Goal: Task Accomplishment & Management: Complete application form

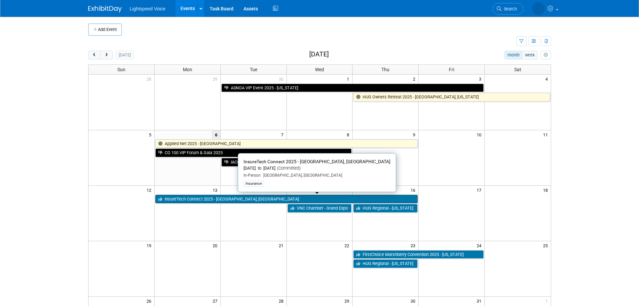
click at [221, 201] on link "InsureTech Connect 2025 - [GEOGRAPHIC_DATA], [GEOGRAPHIC_DATA]" at bounding box center [286, 199] width 262 height 9
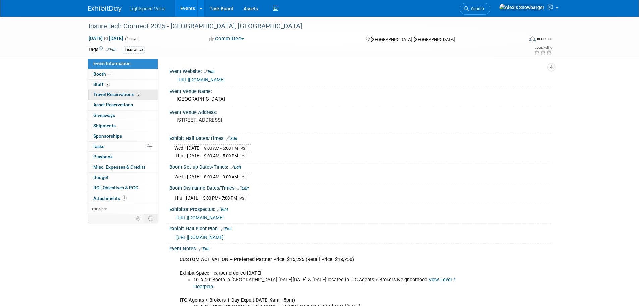
click at [107, 91] on link "2 Travel Reservations 2" at bounding box center [123, 95] width 70 height 10
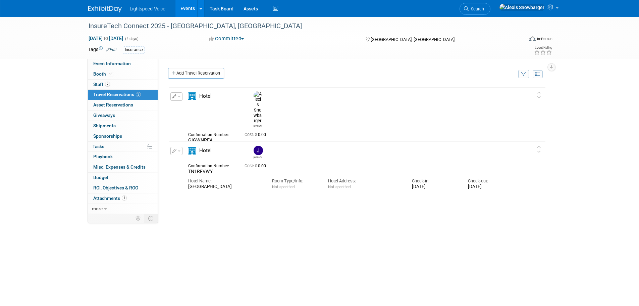
click at [181, 74] on link "Add Travel Reservation" at bounding box center [196, 73] width 56 height 11
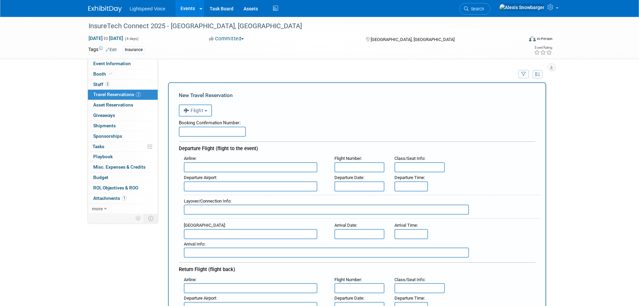
click at [200, 110] on span "Flight" at bounding box center [194, 110] width 20 height 5
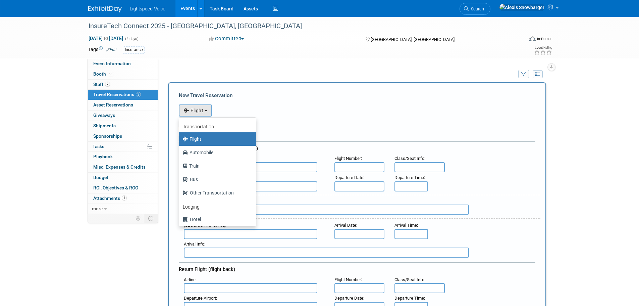
click at [309, 110] on div "<i class="fas fa-plane" style="padding: 6px 4px 6px 1px;"></i> Flight <i class=…" at bounding box center [357, 110] width 357 height 14
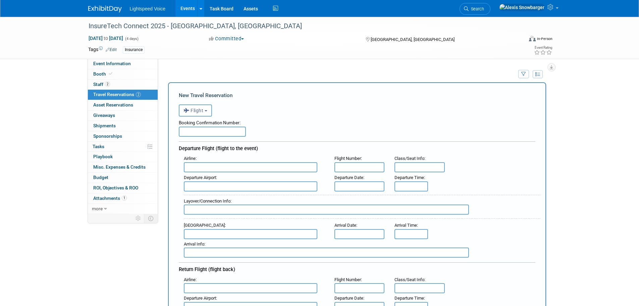
click at [203, 167] on input "text" at bounding box center [251, 167] width 134 height 10
click at [215, 177] on span "Front ier Airlines (FFT)" at bounding box center [254, 177] width 140 height 11
type input "Frontier Airlines (FFT)"
click at [344, 185] on input "text" at bounding box center [360, 186] width 50 height 10
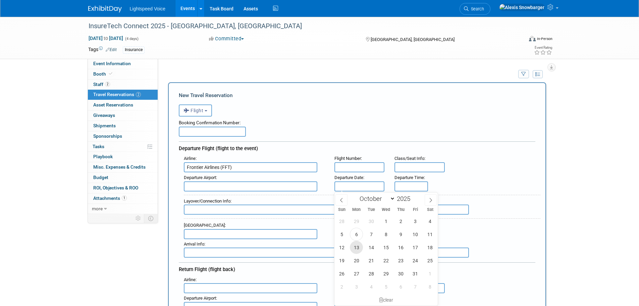
click at [354, 244] on span "13" at bounding box center [356, 247] width 13 height 13
type input "Oct 13, 2025"
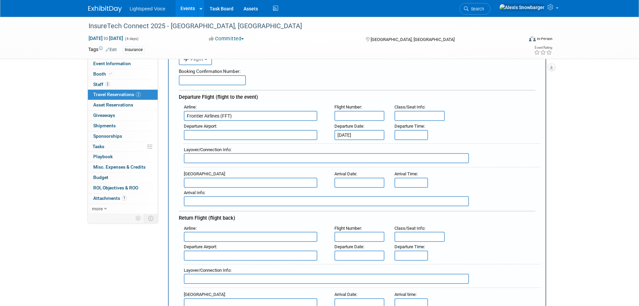
scroll to position [67, 0]
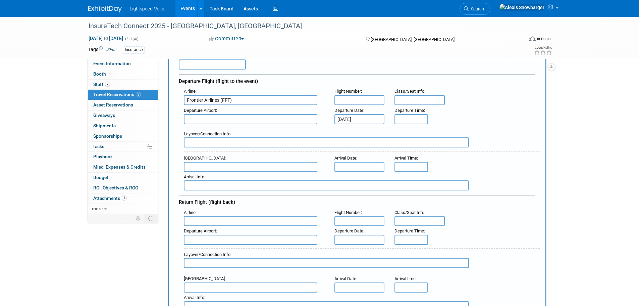
click at [214, 123] on input "text" at bounding box center [251, 119] width 134 height 10
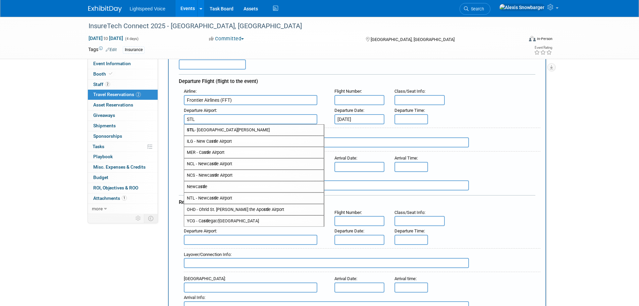
click at [218, 130] on span "STL - St Louis Lambert International Airport" at bounding box center [254, 129] width 140 height 11
type input "STL - St Louis Lambert International Airport"
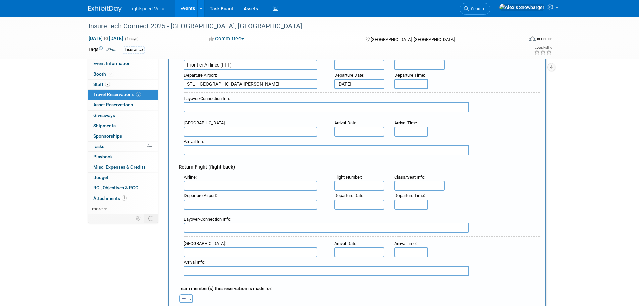
scroll to position [134, 0]
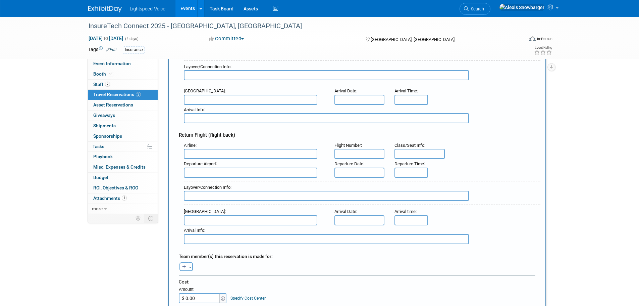
click at [216, 155] on input "text" at bounding box center [251, 154] width 134 height 10
click at [218, 163] on span "Fro ntier Airlines (FFT)" at bounding box center [254, 164] width 140 height 11
type input "Frontier Airlines (FFT)"
click at [360, 166] on div "Departure Date :" at bounding box center [360, 163] width 50 height 7
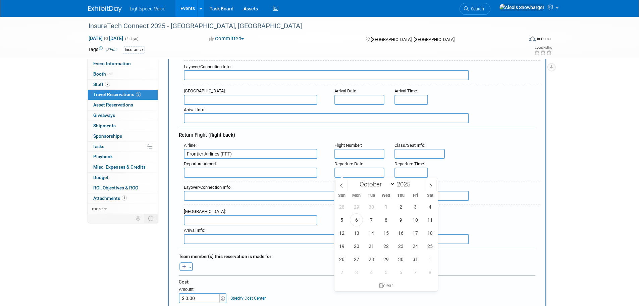
click at [370, 172] on input "text" at bounding box center [360, 172] width 50 height 10
click at [413, 234] on span "17" at bounding box center [415, 232] width 13 height 13
type input "Oct 17, 2025"
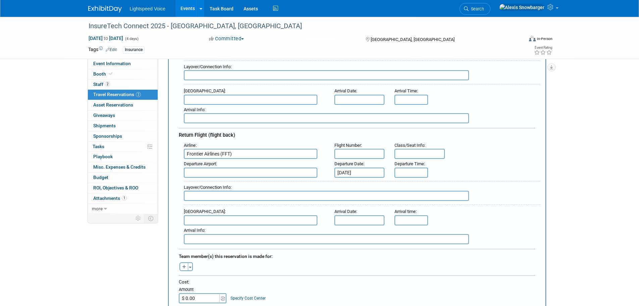
click at [209, 174] on input "text" at bounding box center [251, 172] width 134 height 10
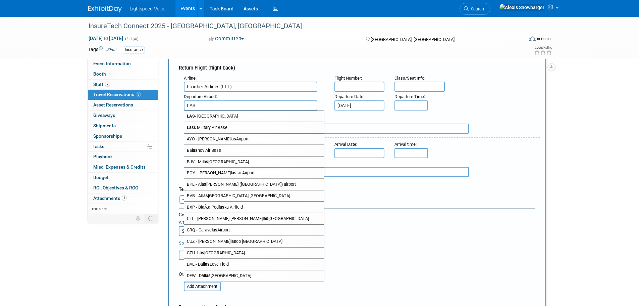
scroll to position [168, 0]
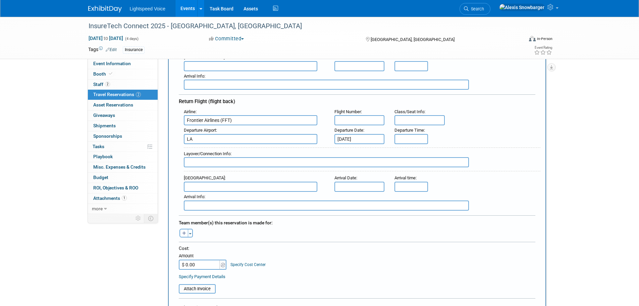
type input "L"
type input "V"
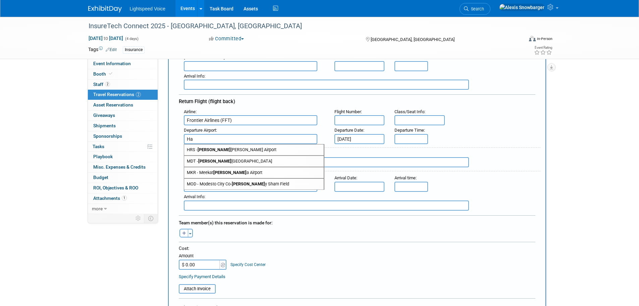
type input "H"
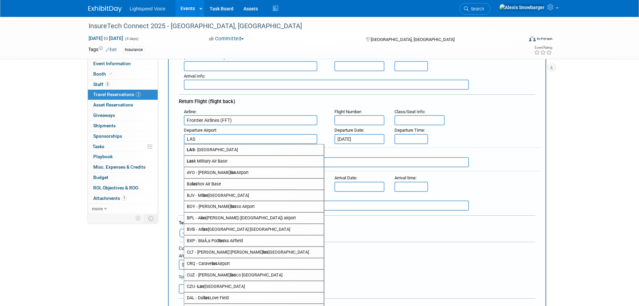
click at [230, 147] on span "LAS - McCarran International Airport" at bounding box center [254, 149] width 140 height 11
type input "LAS - McCarran International Airport"
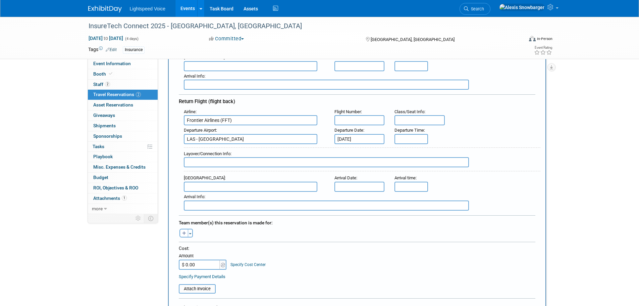
drag, startPoint x: 276, startPoint y: 138, endPoint x: 169, endPoint y: 138, distance: 107.0
click at [169, 138] on div "New Travel Reservation <i class="fas fa-plane" style="padding: 6px 4px 6px 1px;…" at bounding box center [357, 165] width 378 height 502
click at [291, 100] on div "Return Flight (flight back)" at bounding box center [357, 100] width 357 height 12
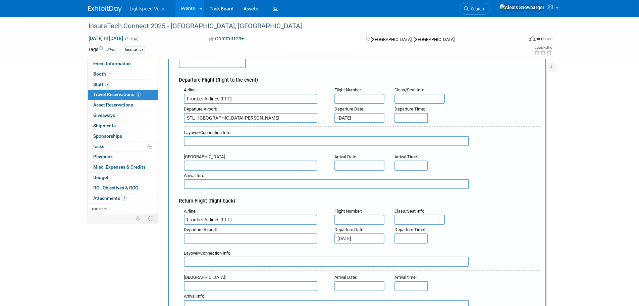
scroll to position [67, 0]
click at [207, 167] on input "text" at bounding box center [251, 167] width 134 height 10
click at [259, 152] on div "Layover/Connection Info :" at bounding box center [360, 138] width 362 height 29
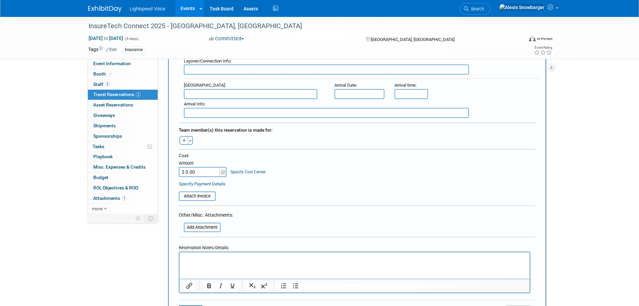
scroll to position [268, 0]
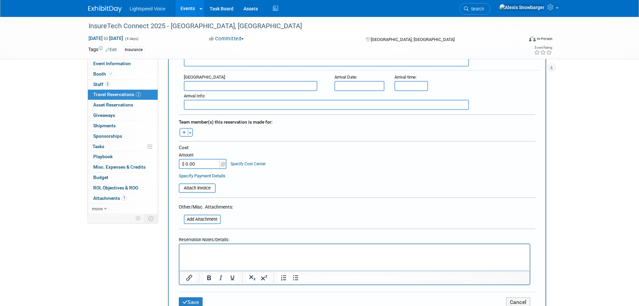
click at [185, 132] on icon "button" at bounding box center [184, 133] width 4 height 4
select select
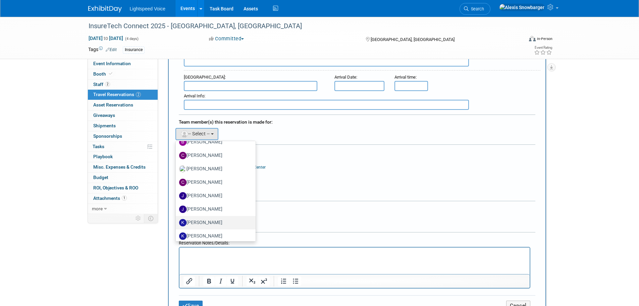
scroll to position [34, 0]
click at [203, 180] on label "Bryan Schumacher" at bounding box center [214, 184] width 70 height 11
click at [177, 181] on input "Bryan Schumacher" at bounding box center [174, 183] width 4 height 4
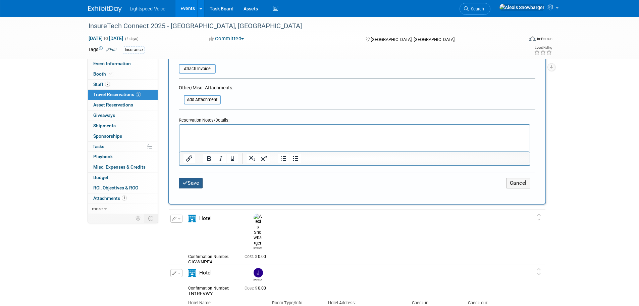
click at [184, 180] on icon "submit" at bounding box center [185, 182] width 5 height 5
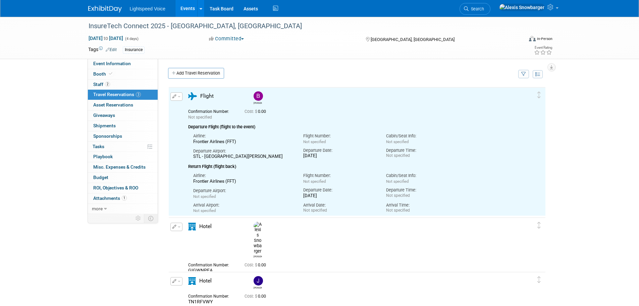
scroll to position [0, 0]
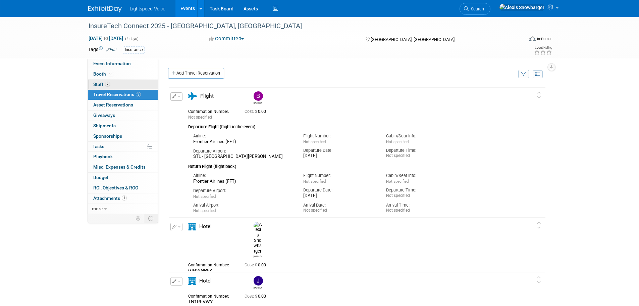
click at [132, 85] on link "2 Staff 2" at bounding box center [123, 85] width 70 height 10
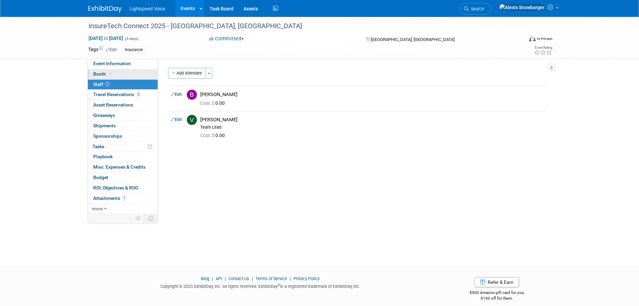
click at [133, 71] on link "Booth" at bounding box center [123, 74] width 70 height 10
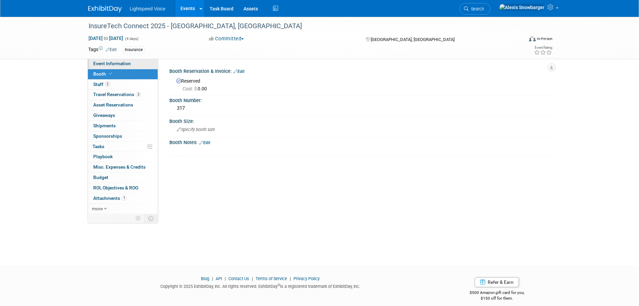
click at [134, 67] on link "Event Information" at bounding box center [123, 64] width 70 height 10
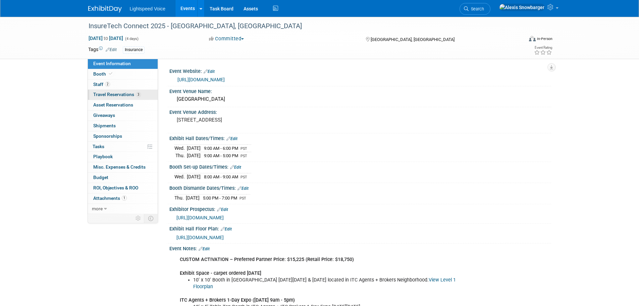
click at [121, 95] on span "Travel Reservations 3" at bounding box center [117, 94] width 48 height 5
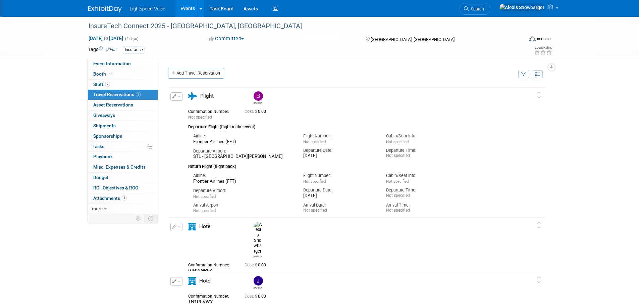
click at [180, 9] on link "Events" at bounding box center [187, 8] width 24 height 17
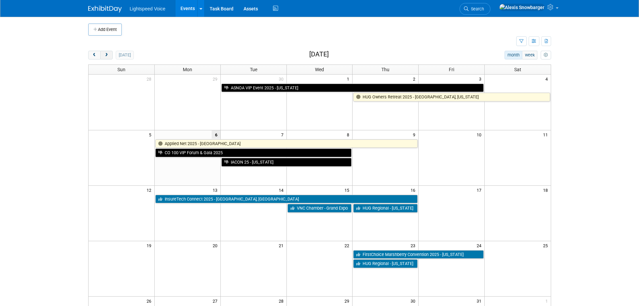
click at [105, 53] on span "next" at bounding box center [106, 55] width 5 height 4
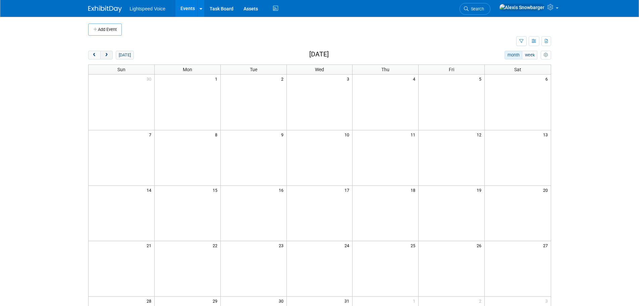
click at [105, 53] on span "next" at bounding box center [106, 55] width 5 height 4
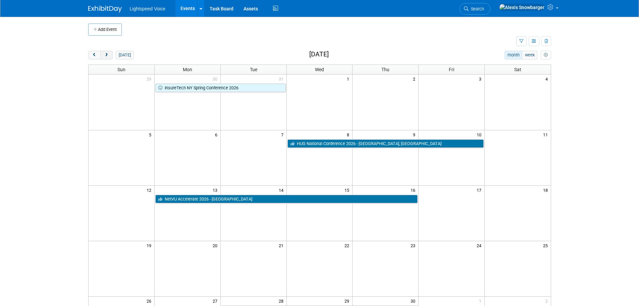
click at [105, 53] on span "next" at bounding box center [106, 55] width 5 height 4
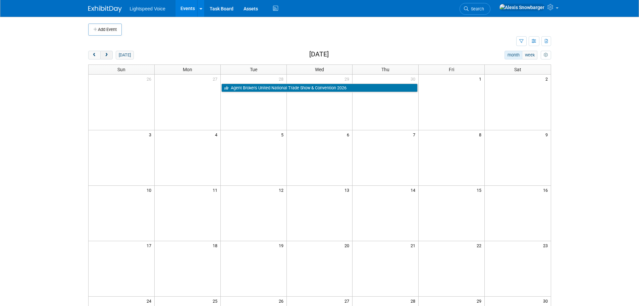
click at [105, 53] on span "next" at bounding box center [106, 55] width 5 height 4
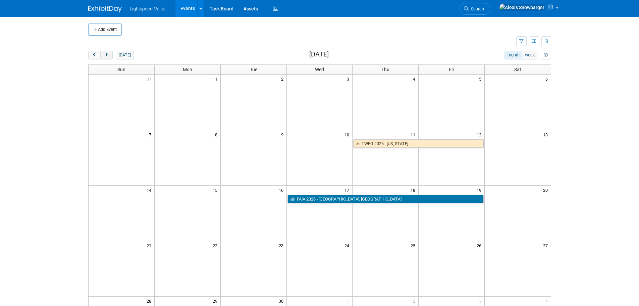
click at [105, 53] on span "next" at bounding box center [106, 55] width 5 height 4
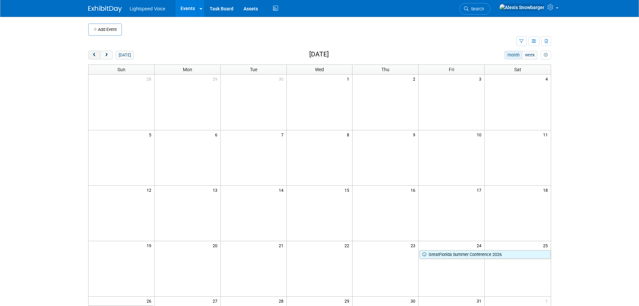
click at [94, 53] on span "prev" at bounding box center [94, 55] width 5 height 4
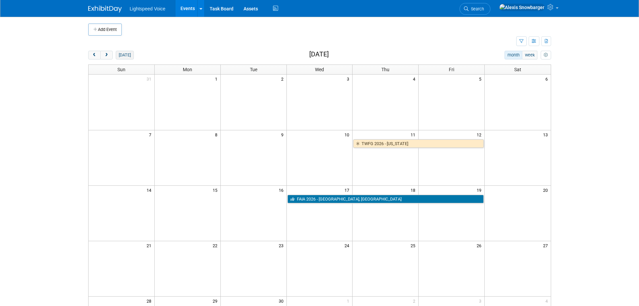
click at [123, 55] on button "[DATE]" at bounding box center [125, 55] width 18 height 9
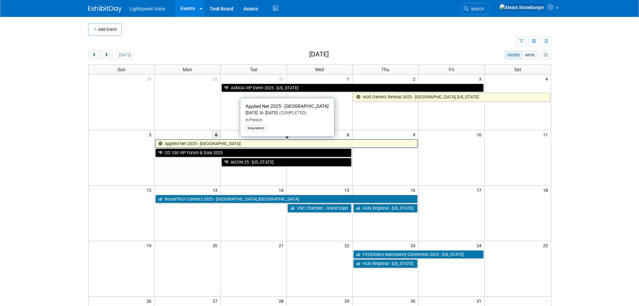
click at [177, 144] on link "Applied Net 2025 - [GEOGRAPHIC_DATA]" at bounding box center [286, 143] width 262 height 9
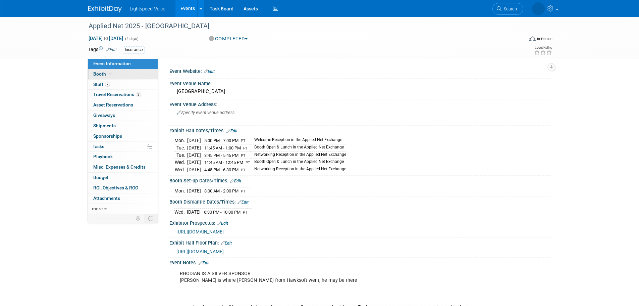
click at [109, 78] on link "Booth" at bounding box center [123, 74] width 70 height 10
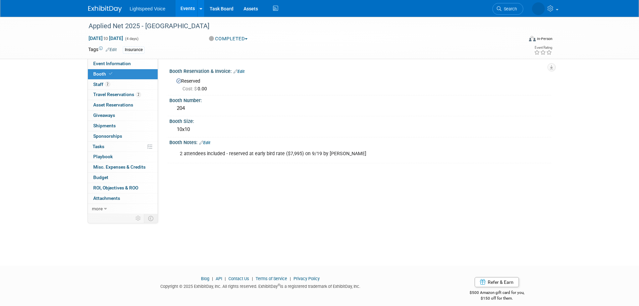
click at [189, 4] on link "Events" at bounding box center [187, 8] width 24 height 17
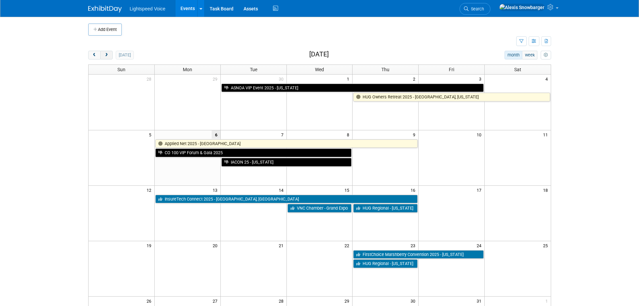
click at [108, 55] on span "next" at bounding box center [106, 55] width 5 height 4
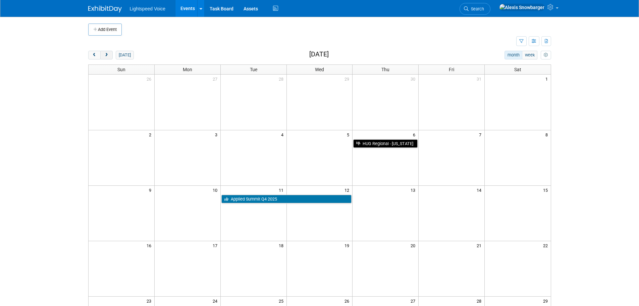
click at [108, 55] on span "next" at bounding box center [106, 55] width 5 height 4
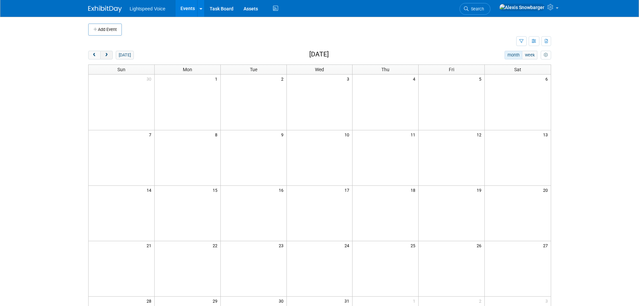
click at [109, 55] on button "next" at bounding box center [106, 55] width 12 height 9
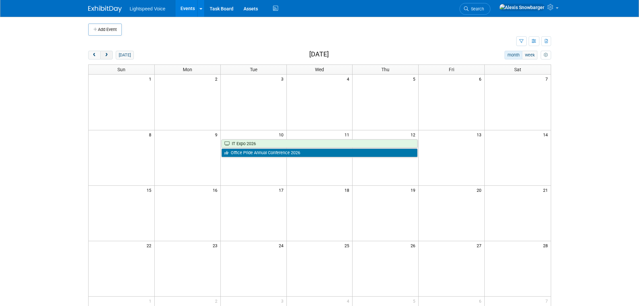
click at [109, 55] on button "next" at bounding box center [106, 55] width 12 height 9
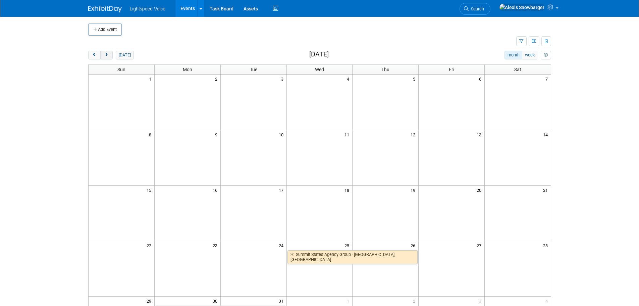
click at [109, 55] on button "next" at bounding box center [106, 55] width 12 height 9
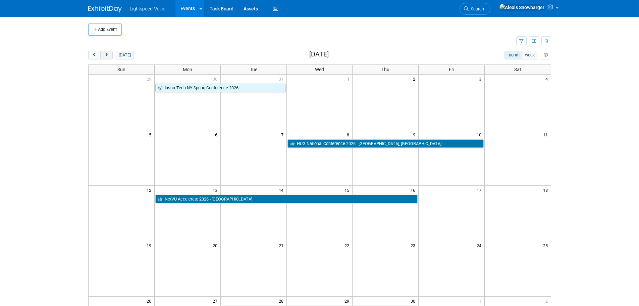
click at [109, 55] on button "next" at bounding box center [106, 55] width 12 height 9
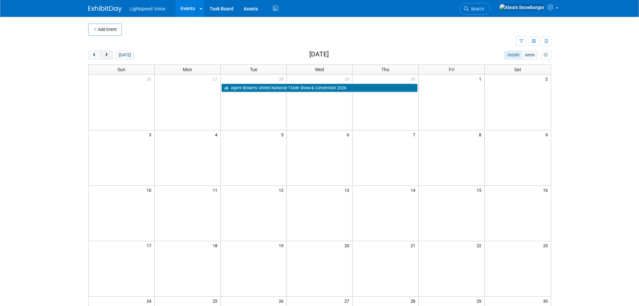
click at [109, 55] on button "next" at bounding box center [106, 55] width 12 height 9
